Goal: Book appointment/travel/reservation

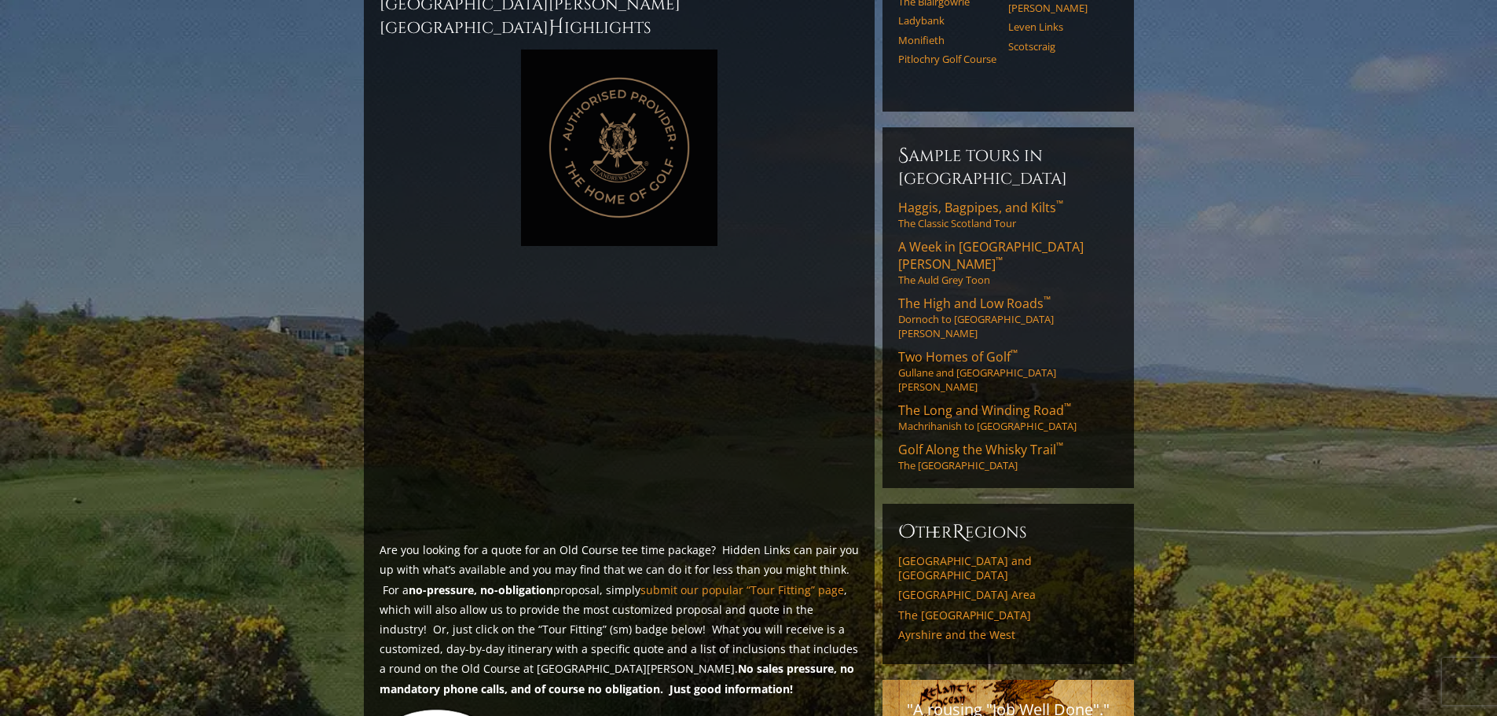
scroll to position [1100, 0]
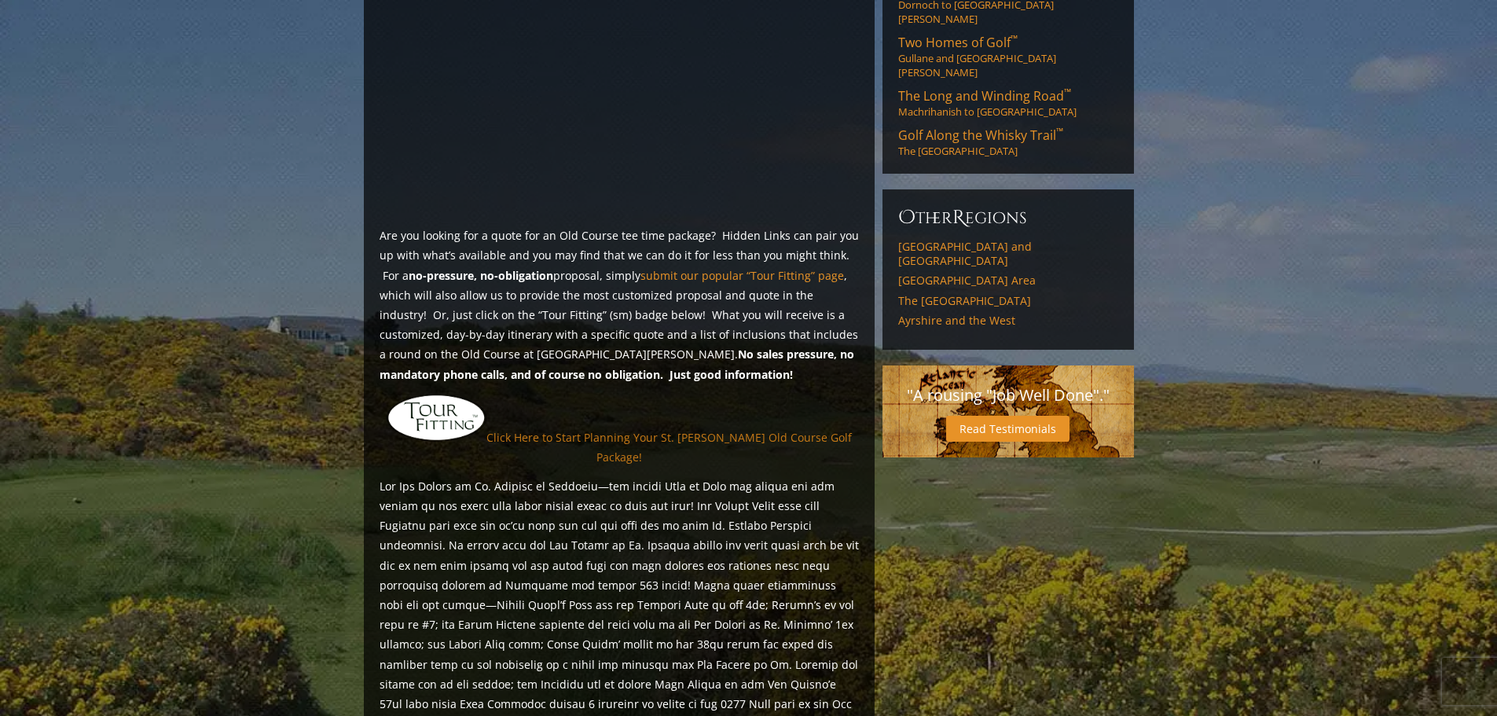
click at [726, 430] on link "Click Here to Start Planning Your St. [PERSON_NAME] Old Course Golf Package!" at bounding box center [669, 447] width 365 height 35
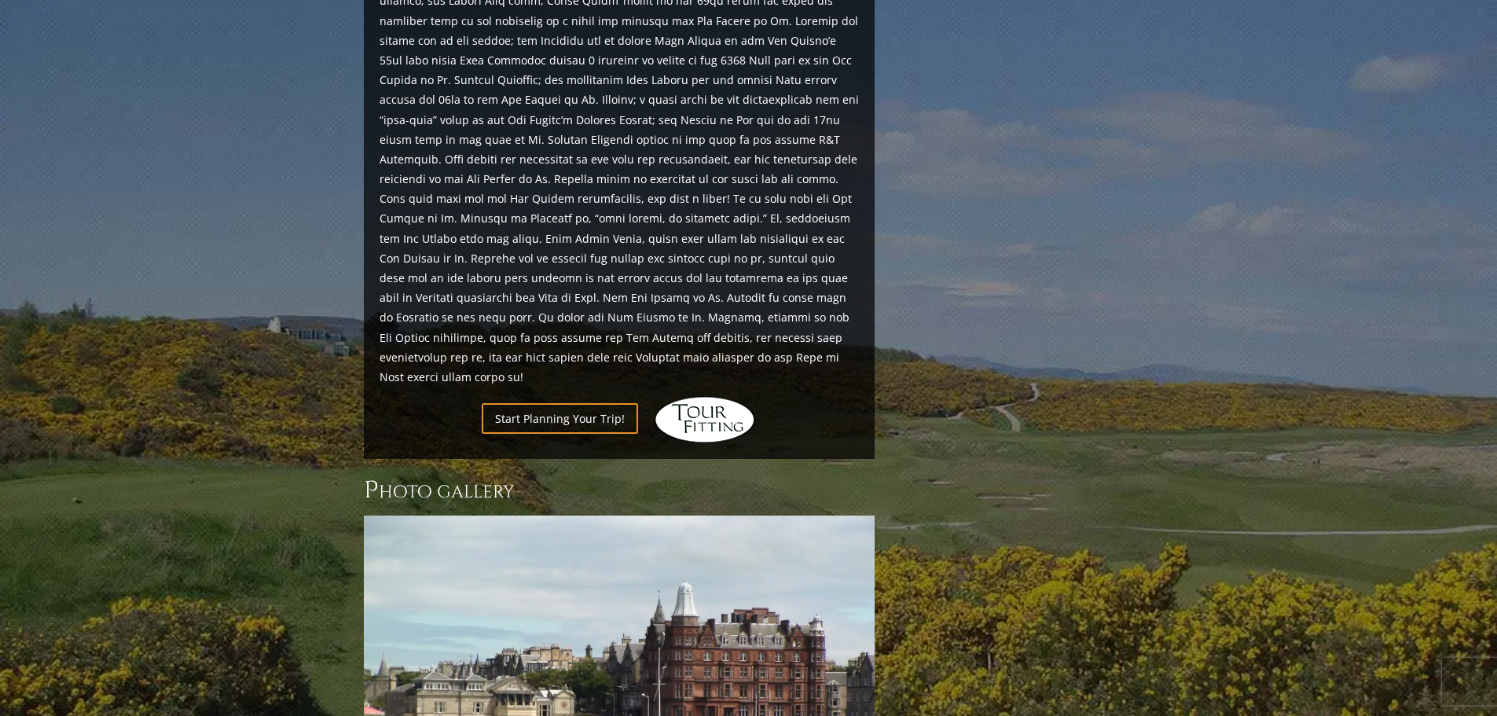
scroll to position [1587, 0]
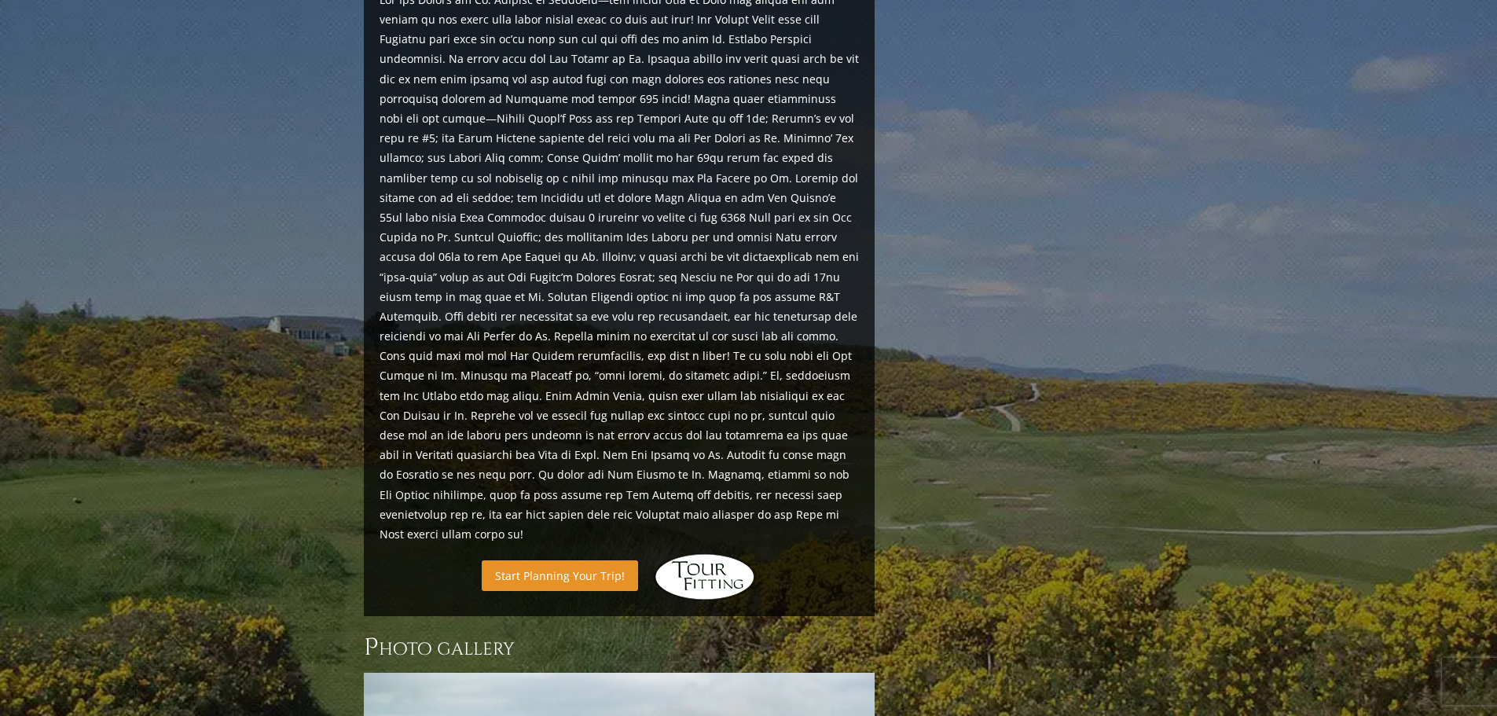
click at [585, 560] on link "Start Planning Your Trip!" at bounding box center [560, 575] width 156 height 31
